Goal: Information Seeking & Learning: Learn about a topic

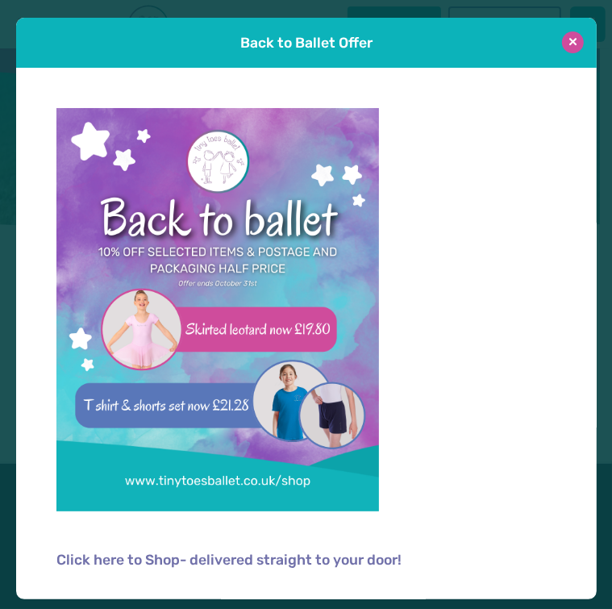
click at [572, 48] on button at bounding box center [573, 42] width 22 height 22
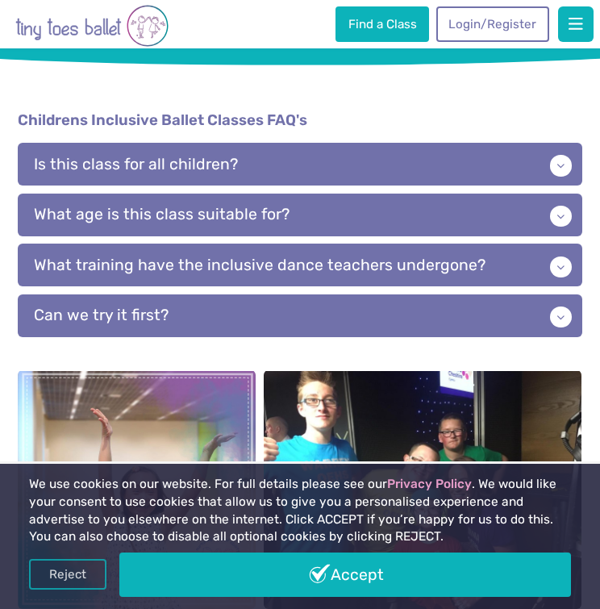
scroll to position [1697, 0]
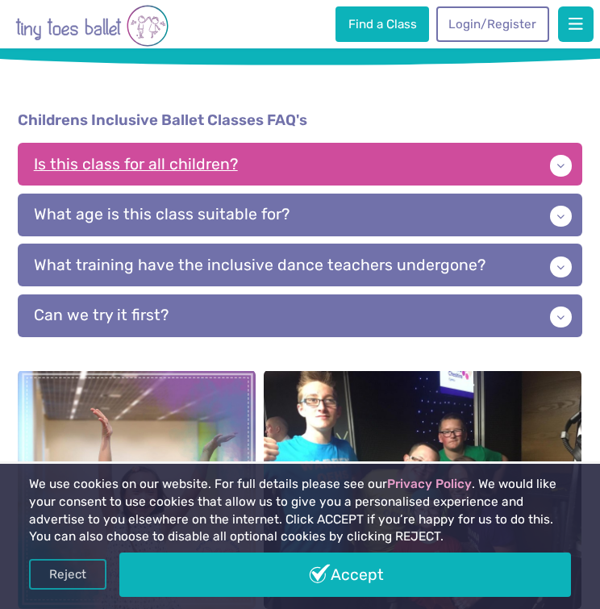
click at [494, 143] on p "Is this class for all children?" at bounding box center [300, 164] width 564 height 43
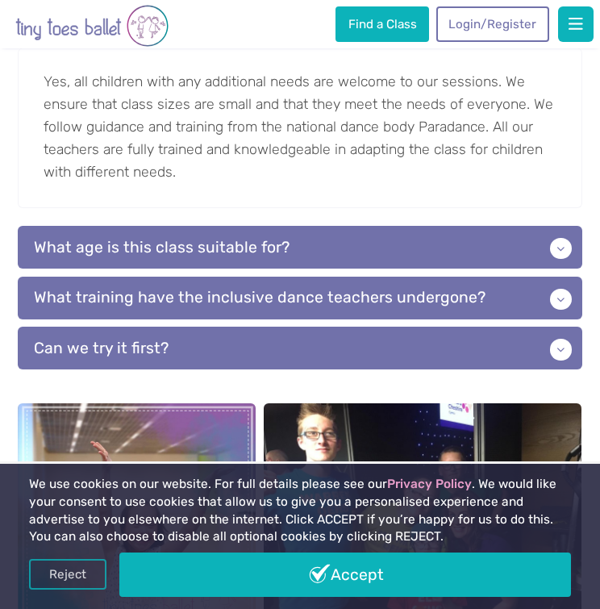
scroll to position [1839, 0]
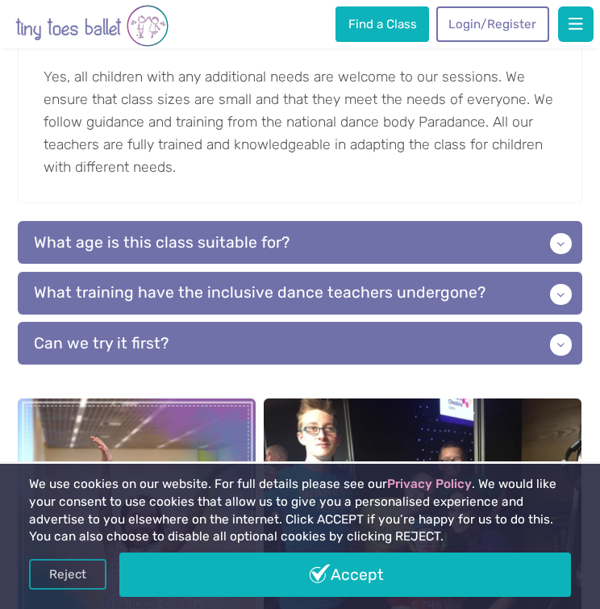
click at [477, 221] on p "What age is this class suitable for?" at bounding box center [300, 242] width 564 height 43
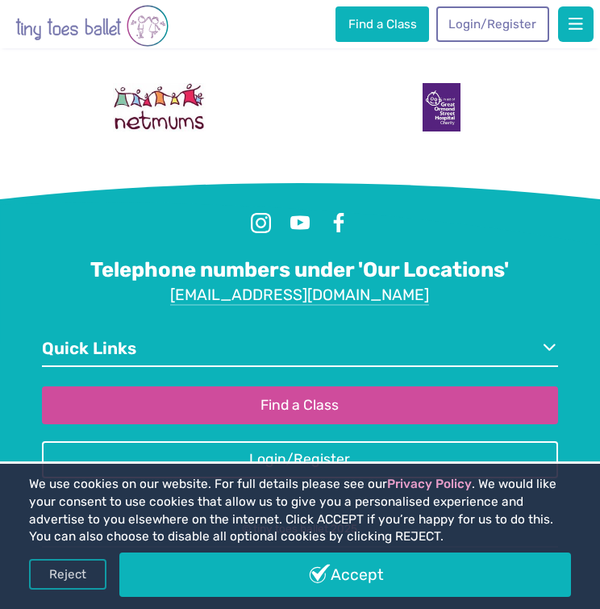
scroll to position [2859, 0]
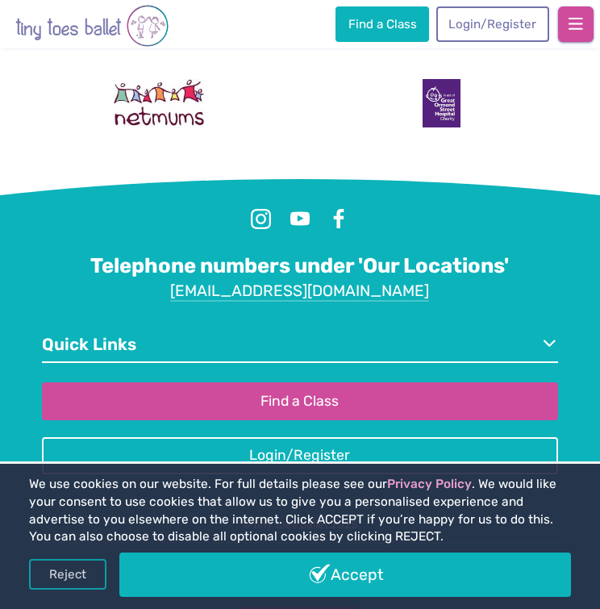
click at [577, 21] on span "button" at bounding box center [576, 24] width 15 height 16
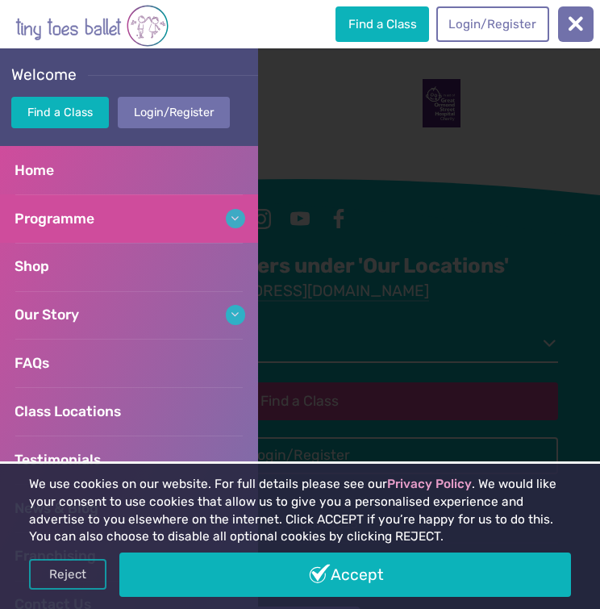
click at [92, 227] on link "Programme" at bounding box center [129, 218] width 258 height 48
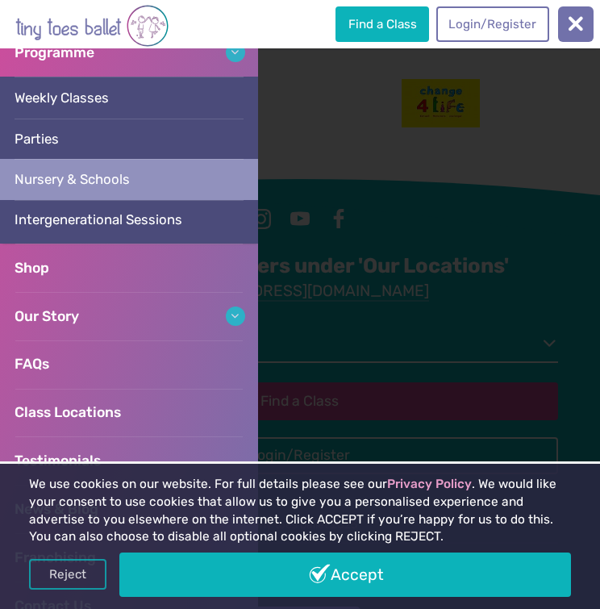
scroll to position [285, 0]
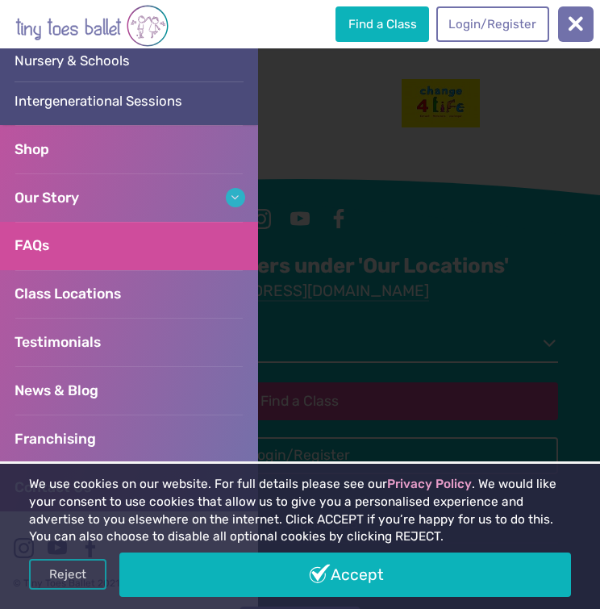
click at [60, 243] on link "FAQs" at bounding box center [129, 246] width 258 height 48
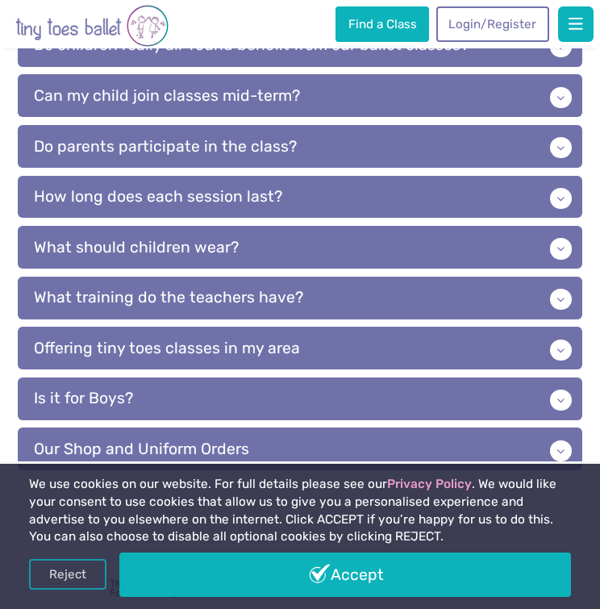
scroll to position [552, 0]
